Goal: Find specific page/section: Find specific page/section

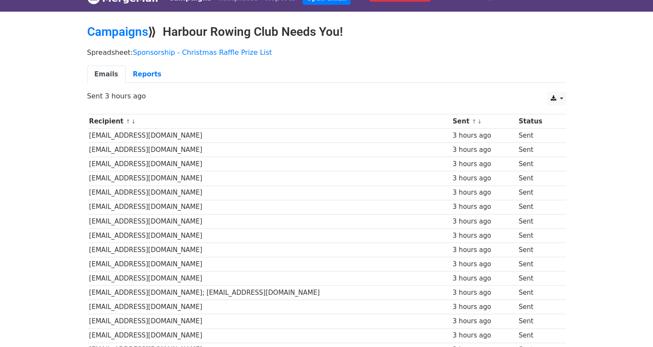
scroll to position [17, 0]
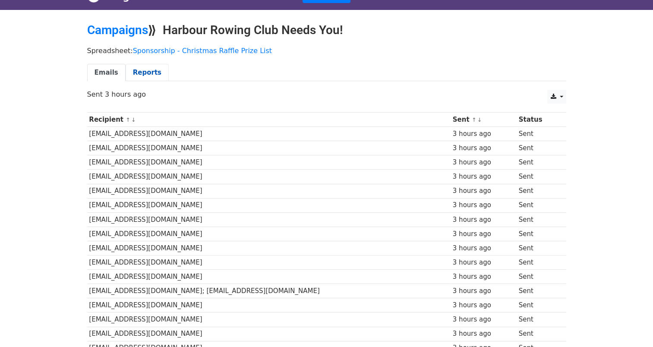
click at [145, 73] on link "Reports" at bounding box center [146, 73] width 43 height 18
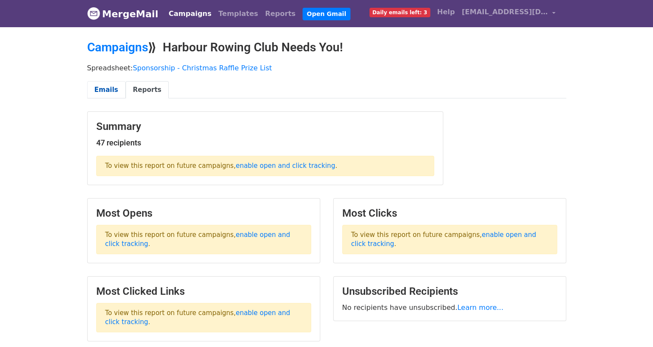
click at [107, 87] on link "Emails" at bounding box center [106, 90] width 38 height 18
